Goal: Information Seeking & Learning: Learn about a topic

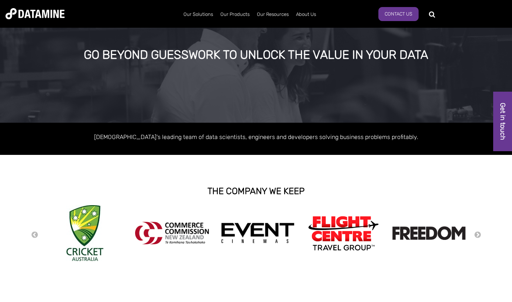
scroll to position [74, 0]
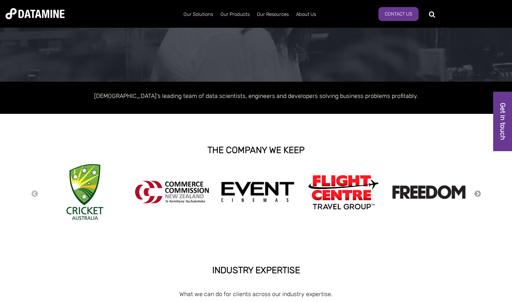
click at [481, 195] on button "Next" at bounding box center [477, 194] width 7 height 8
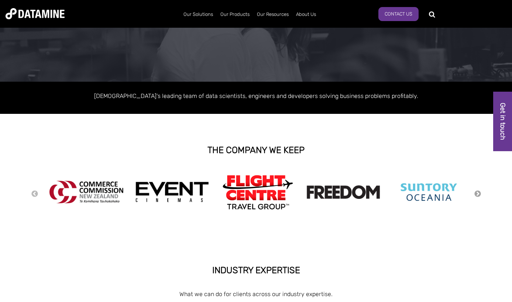
click at [480, 195] on button "Next" at bounding box center [477, 194] width 7 height 8
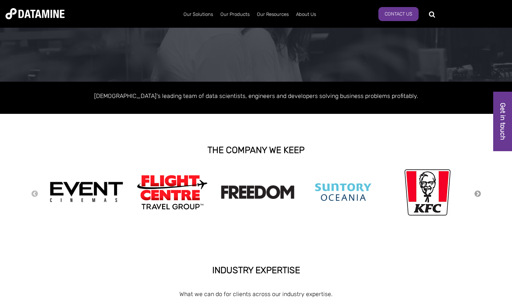
click at [479, 195] on button "Next" at bounding box center [477, 194] width 7 height 8
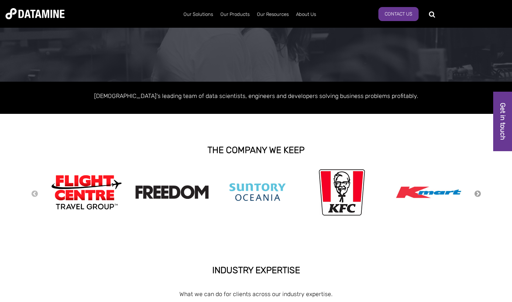
click at [479, 195] on button "Next" at bounding box center [477, 194] width 7 height 8
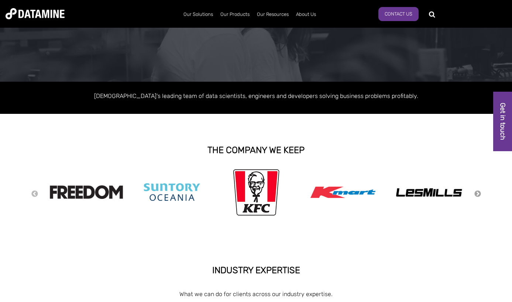
click at [479, 195] on button "Next" at bounding box center [477, 194] width 7 height 8
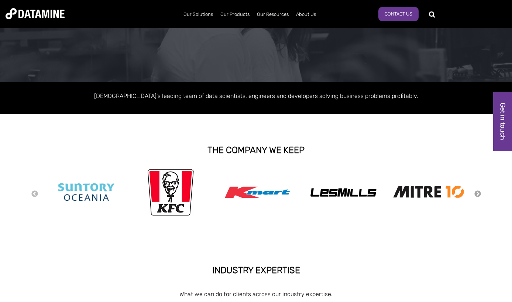
click at [479, 195] on button "Next" at bounding box center [477, 194] width 7 height 8
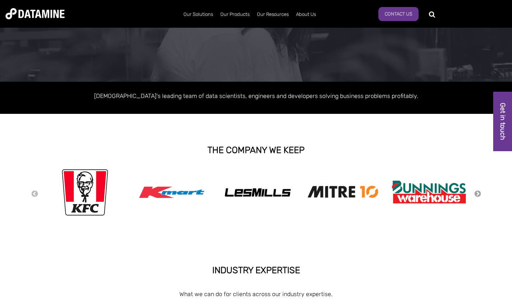
click at [479, 194] on button "Next" at bounding box center [477, 194] width 7 height 8
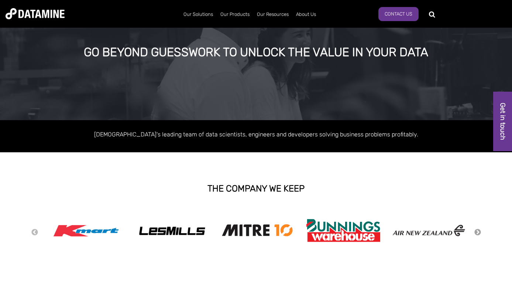
scroll to position [0, 0]
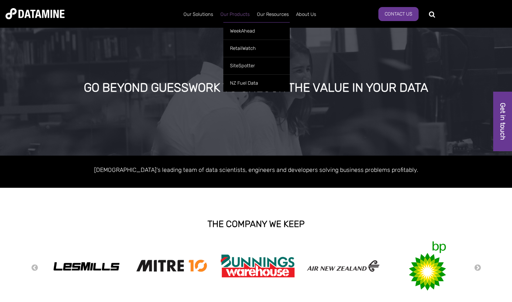
click at [239, 17] on link "Our Products" at bounding box center [235, 14] width 37 height 19
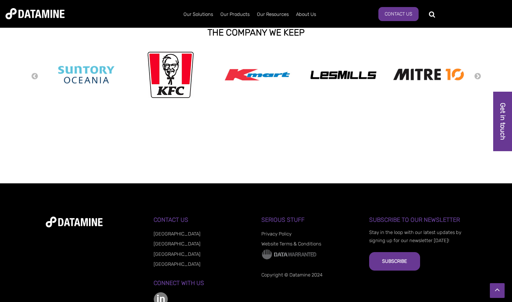
scroll to position [982, 0]
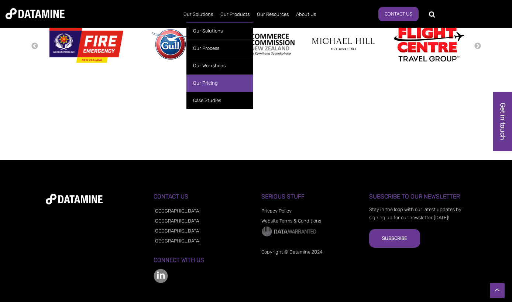
click at [187, 81] on link "Our Pricing" at bounding box center [219, 82] width 66 height 17
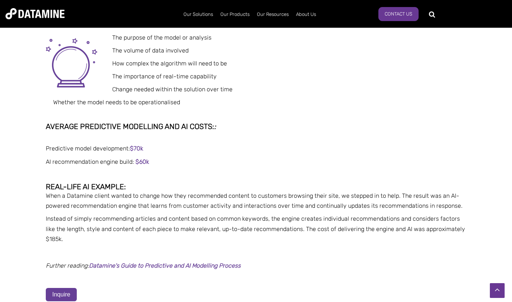
scroll to position [2252, 0]
